Goal: Information Seeking & Learning: Learn about a topic

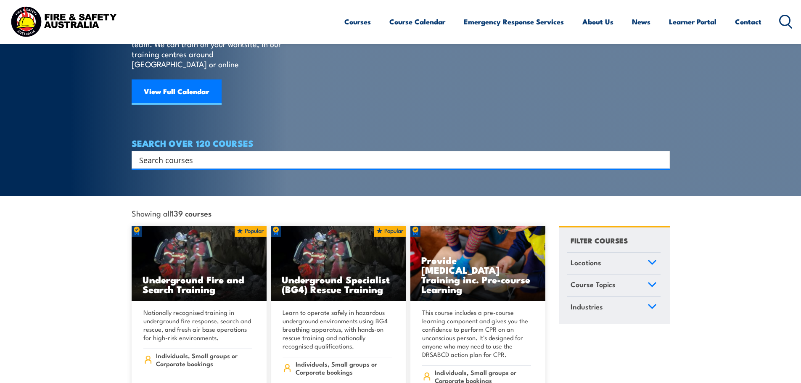
scroll to position [84, 0]
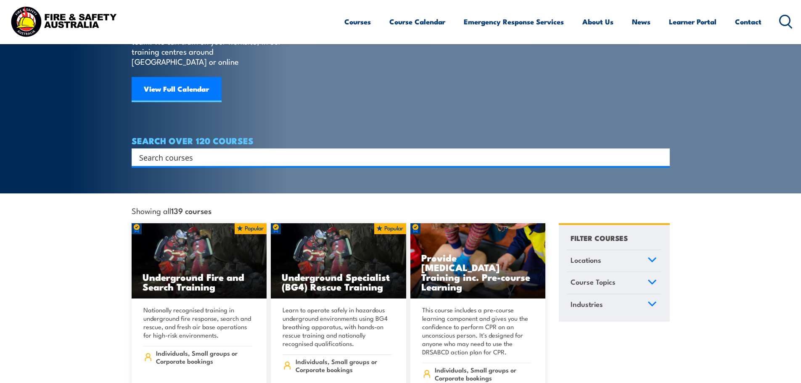
click at [171, 151] on input "Search input" at bounding box center [395, 157] width 512 height 13
type input "scissor"
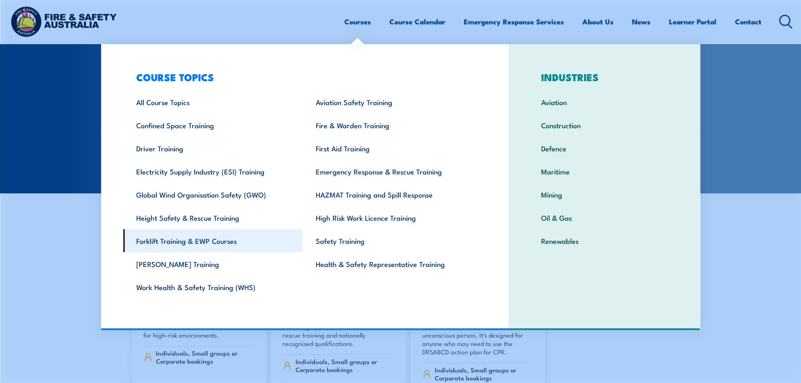
click at [184, 240] on link "Forklift Training & EWP Courses" at bounding box center [212, 240] width 179 height 23
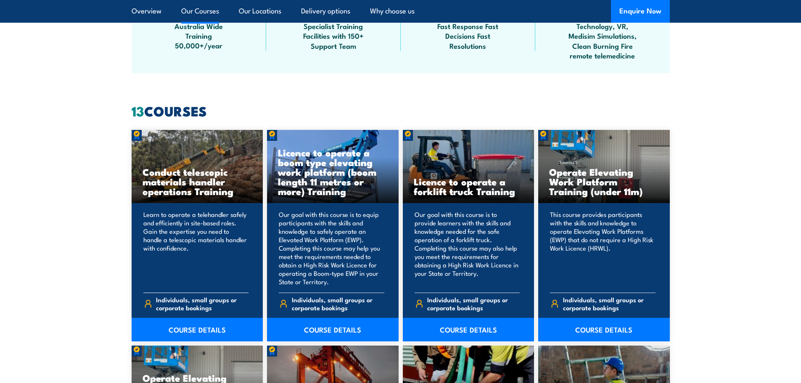
scroll to position [673, 0]
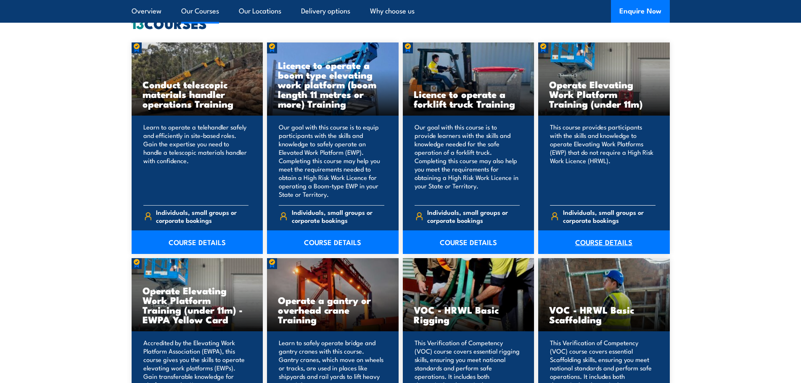
click at [586, 237] on link "COURSE DETAILS" at bounding box center [604, 242] width 132 height 24
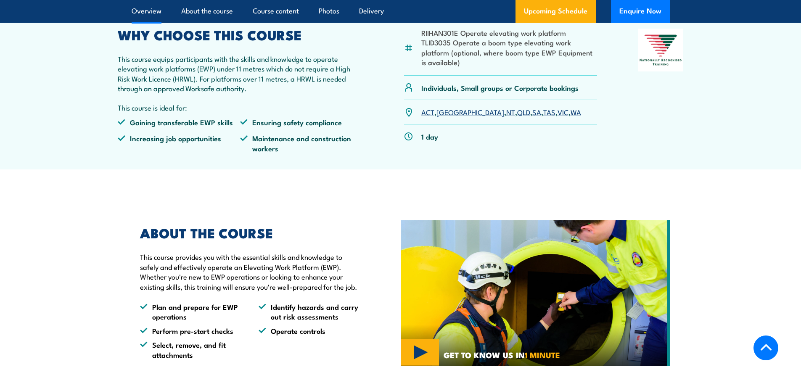
scroll to position [294, 0]
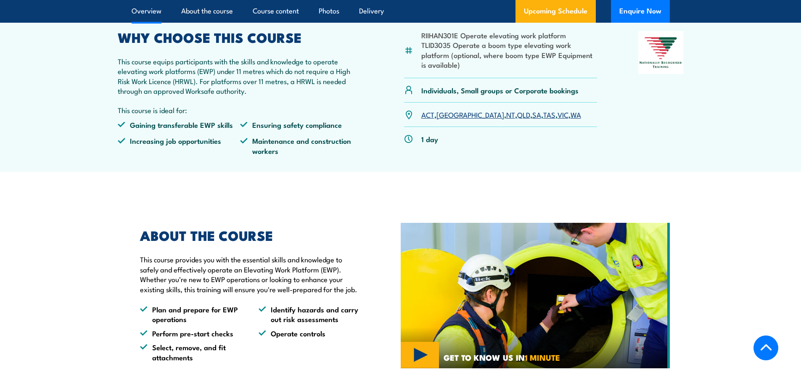
click at [506, 115] on link "NT" at bounding box center [510, 114] width 9 height 10
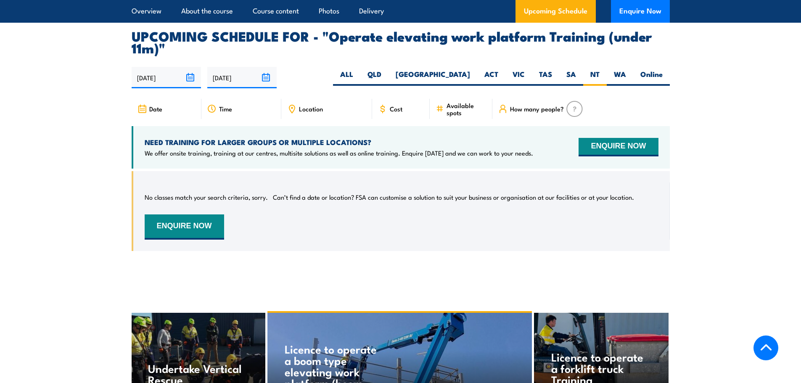
scroll to position [1265, 0]
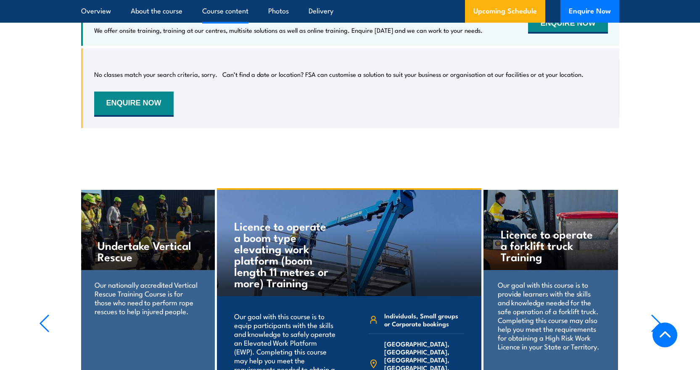
scroll to position [1347, 0]
